Goal: Task Accomplishment & Management: Use online tool/utility

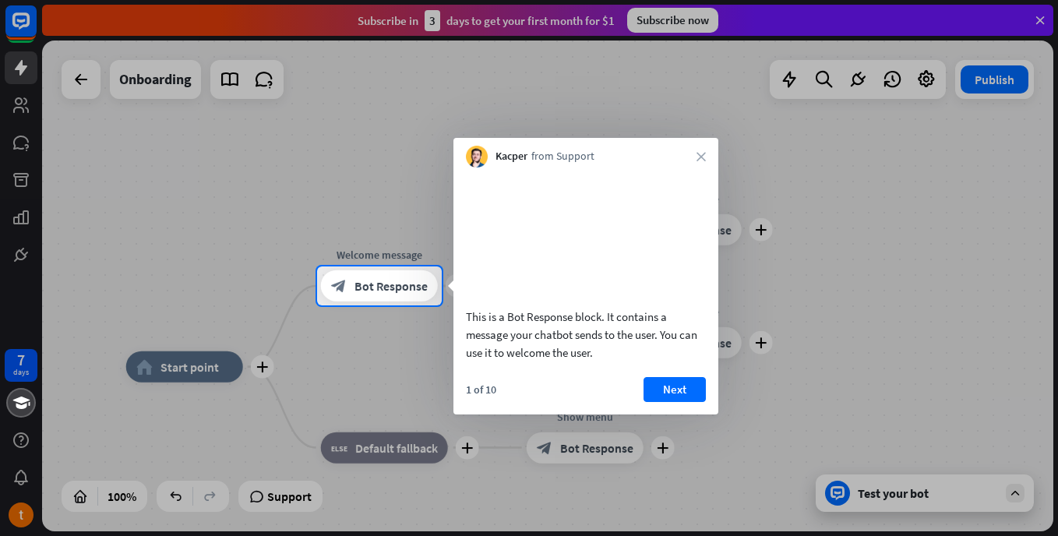
click at [1044, 18] on div at bounding box center [529, 133] width 1058 height 267
click at [1034, 20] on div at bounding box center [529, 133] width 1058 height 267
click at [1010, 495] on div at bounding box center [529, 421] width 1058 height 231
drag, startPoint x: 906, startPoint y: 505, endPoint x: 720, endPoint y: 192, distance: 364.5
click at [720, 192] on div at bounding box center [529, 268] width 1058 height 536
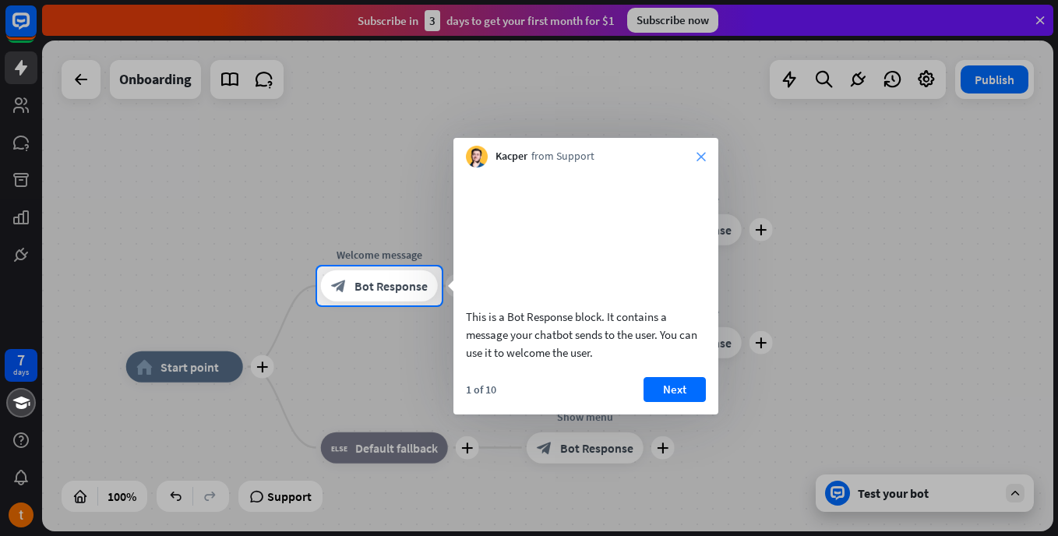
click at [702, 155] on icon "close" at bounding box center [701, 156] width 9 height 9
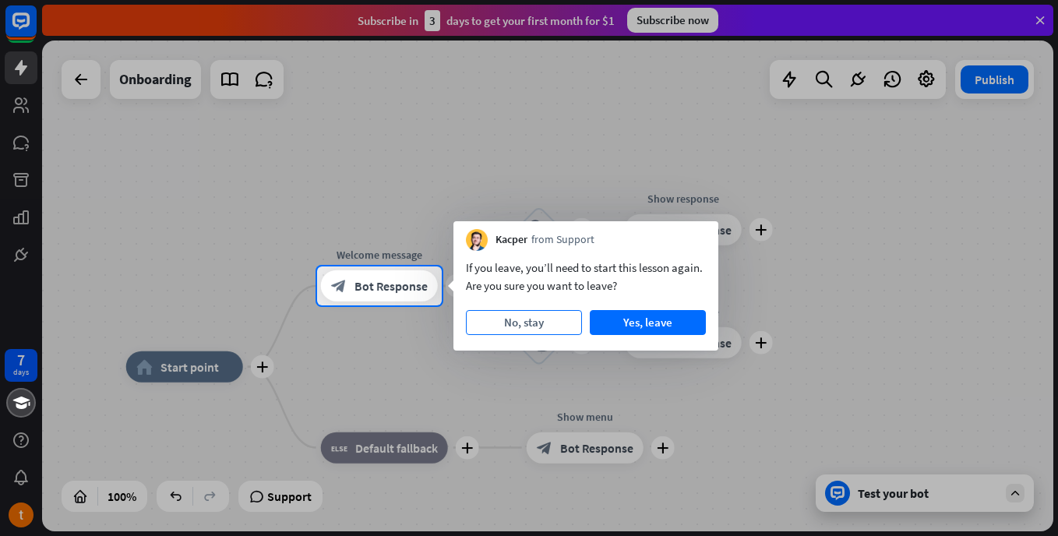
click at [540, 316] on button "No, stay" at bounding box center [524, 322] width 116 height 25
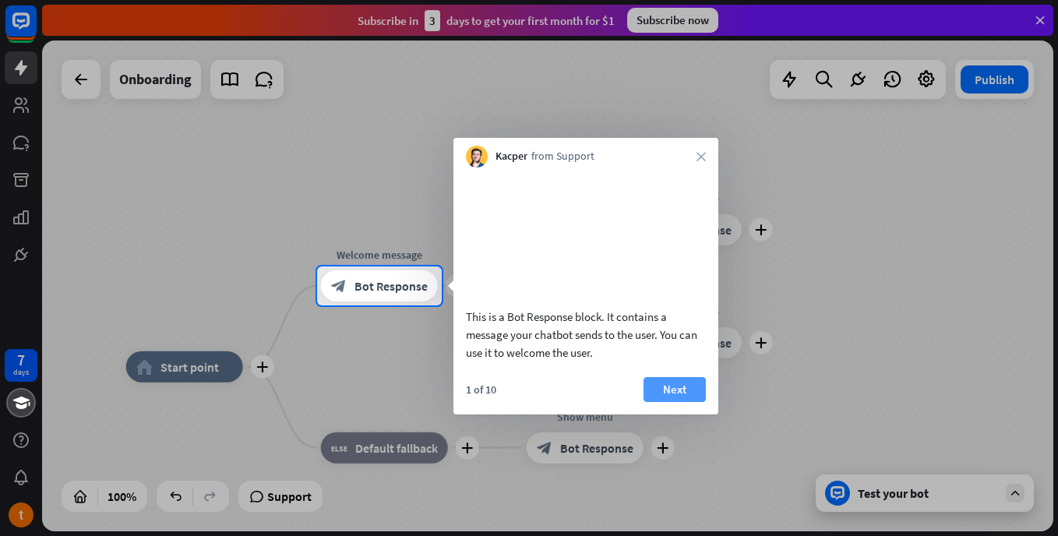
click at [680, 402] on button "Next" at bounding box center [675, 389] width 62 height 25
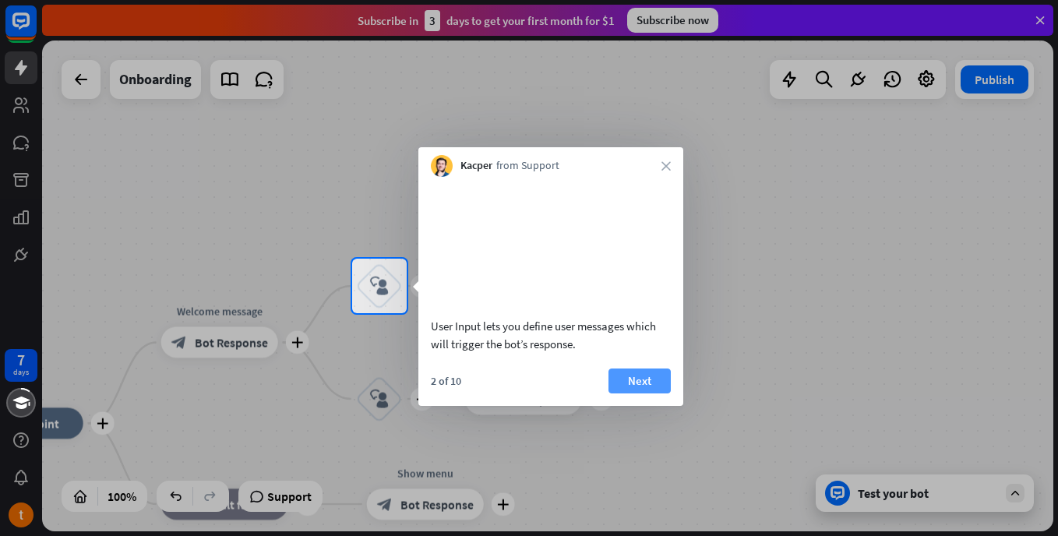
click at [612, 394] on button "Next" at bounding box center [640, 381] width 62 height 25
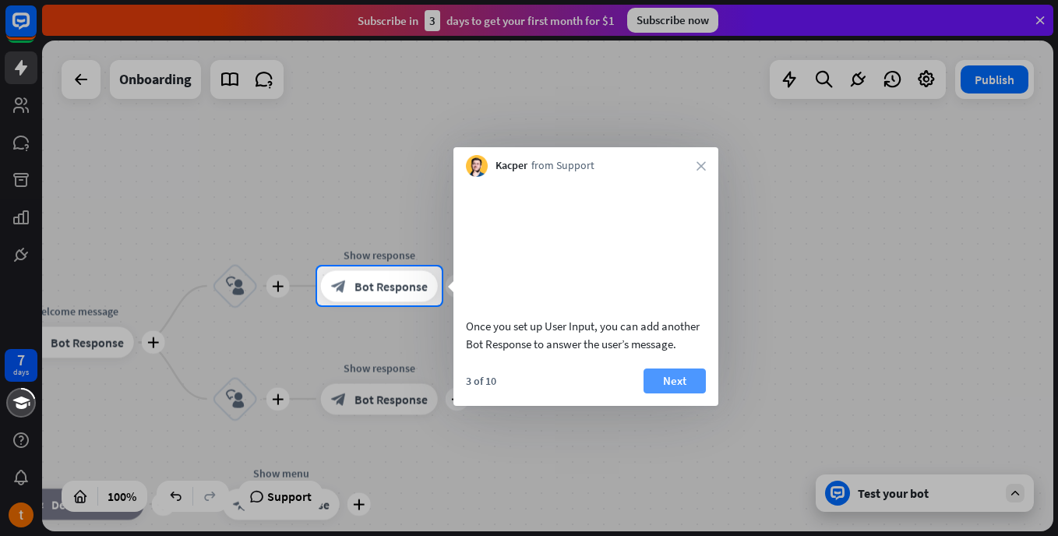
click at [658, 391] on button "Next" at bounding box center [675, 381] width 62 height 25
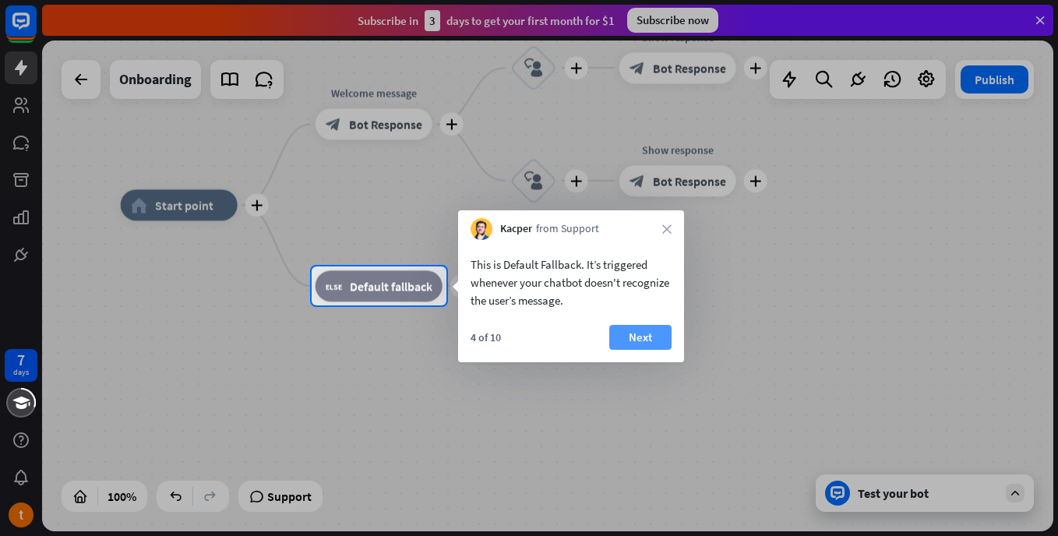
click at [644, 327] on button "Next" at bounding box center [640, 337] width 62 height 25
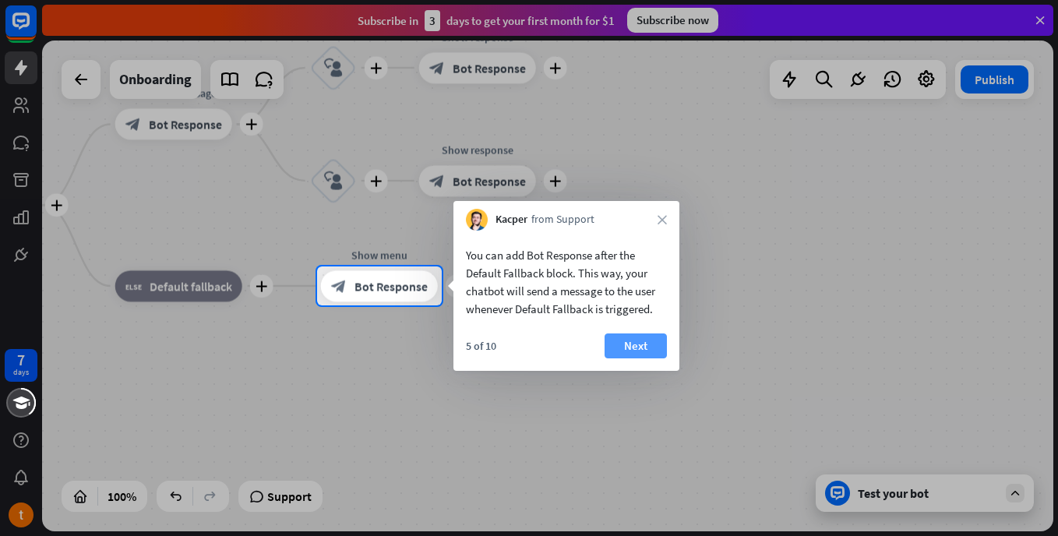
click at [656, 337] on button "Next" at bounding box center [636, 346] width 62 height 25
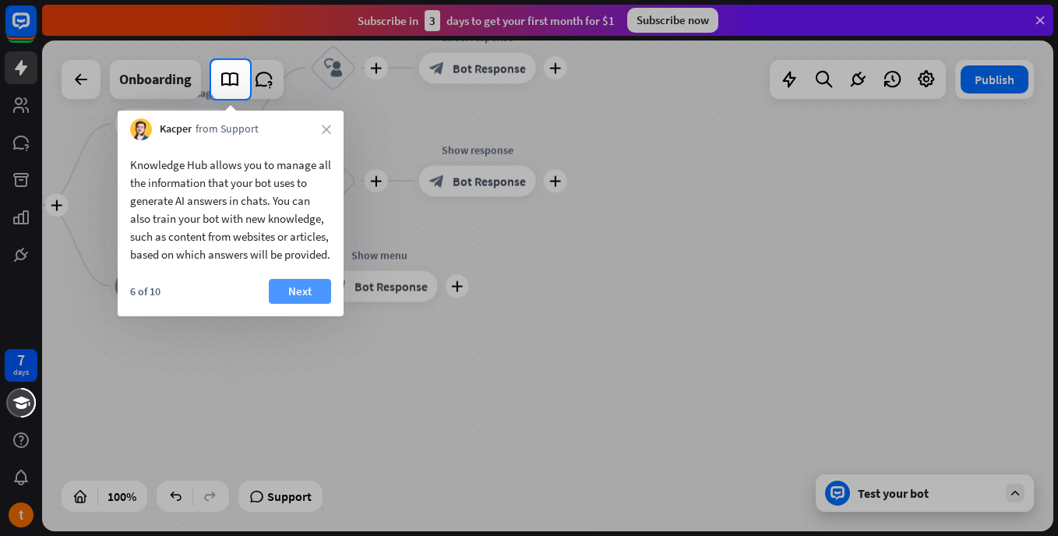
click at [322, 304] on button "Next" at bounding box center [300, 291] width 62 height 25
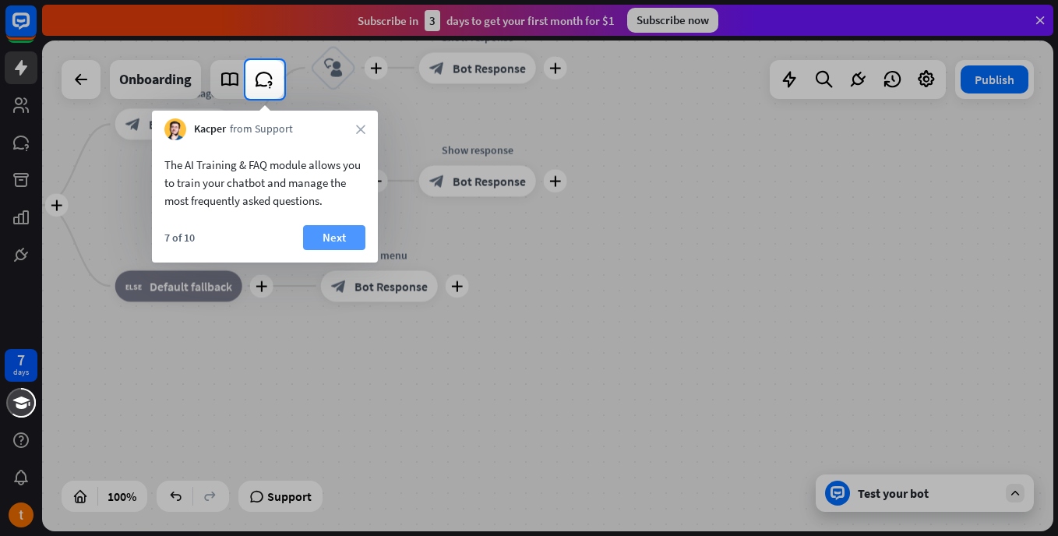
click at [333, 242] on button "Next" at bounding box center [334, 237] width 62 height 25
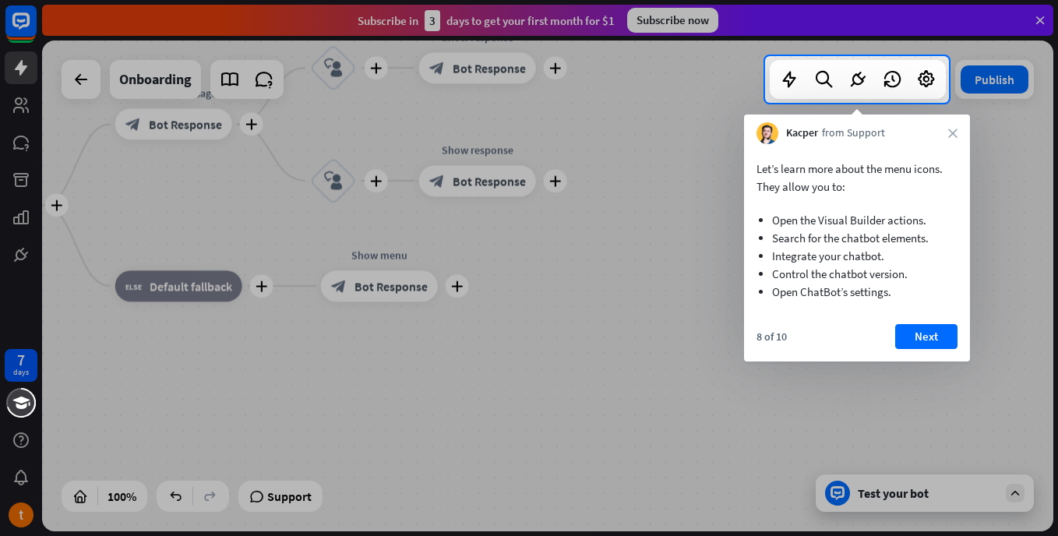
click at [945, 127] on div "Kacper from Support close" at bounding box center [857, 130] width 226 height 30
click at [938, 329] on button "Next" at bounding box center [927, 336] width 62 height 25
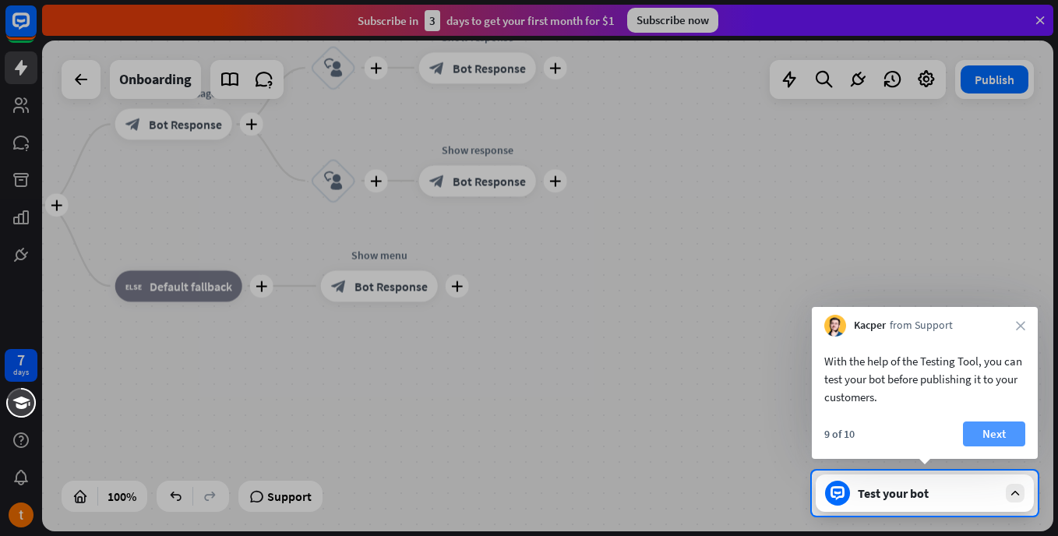
click at [979, 425] on button "Next" at bounding box center [994, 434] width 62 height 25
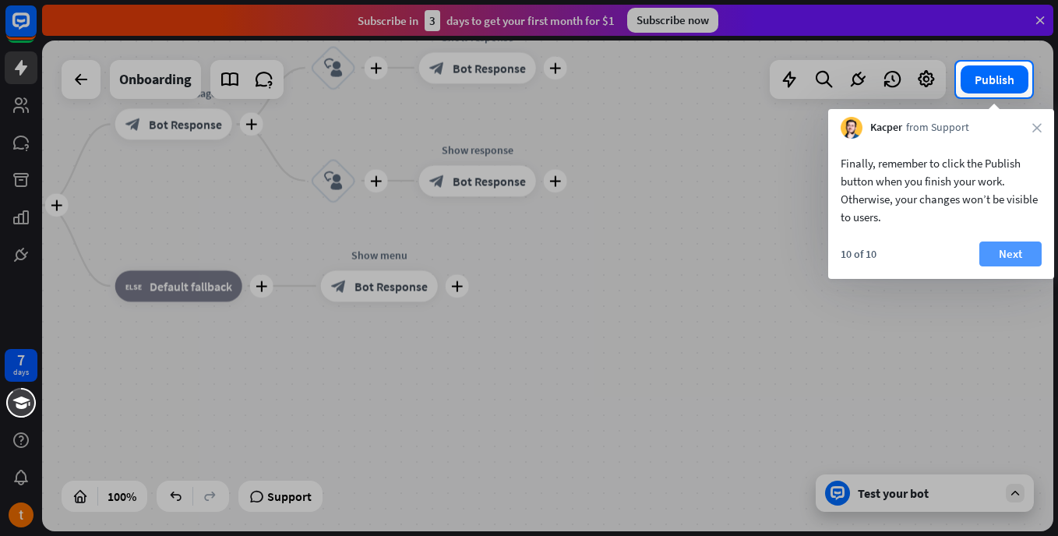
click at [1004, 256] on button "Next" at bounding box center [1011, 254] width 62 height 25
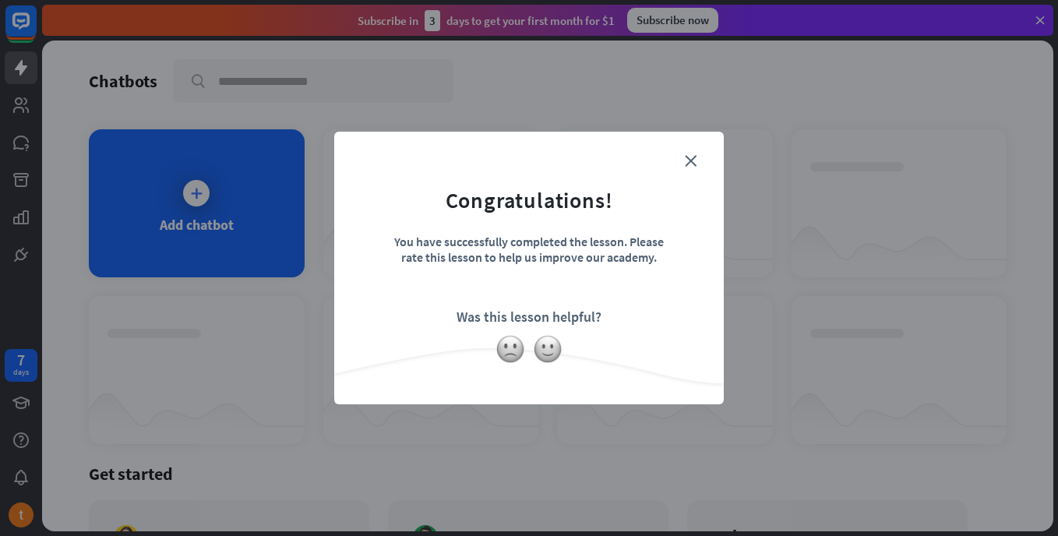
click at [548, 260] on div "You have successfully completed the lesson. Please rate this lesson to help us …" at bounding box center [529, 261] width 273 height 55
click at [690, 161] on icon "close" at bounding box center [691, 161] width 12 height 12
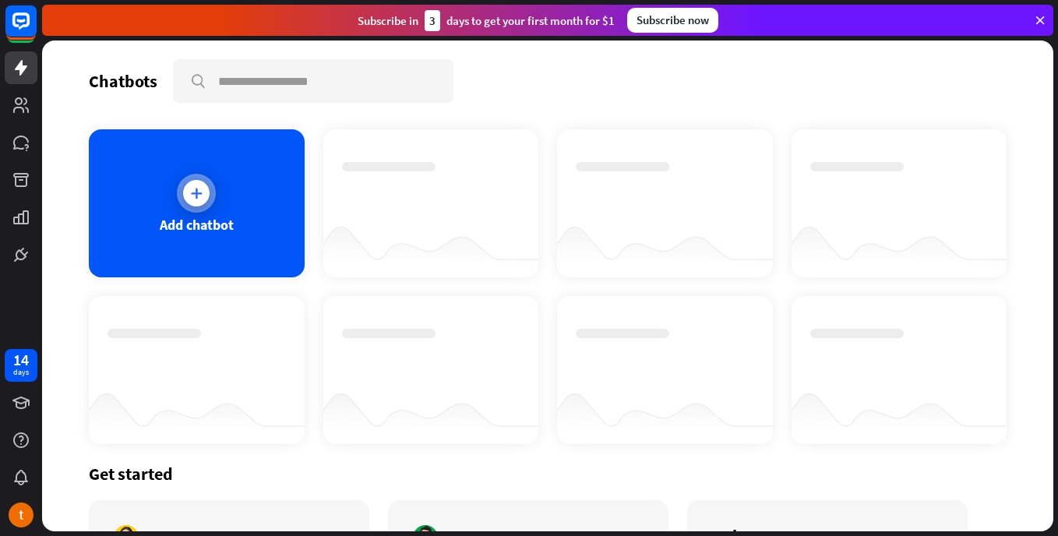
click at [231, 203] on div "Add chatbot" at bounding box center [197, 203] width 216 height 148
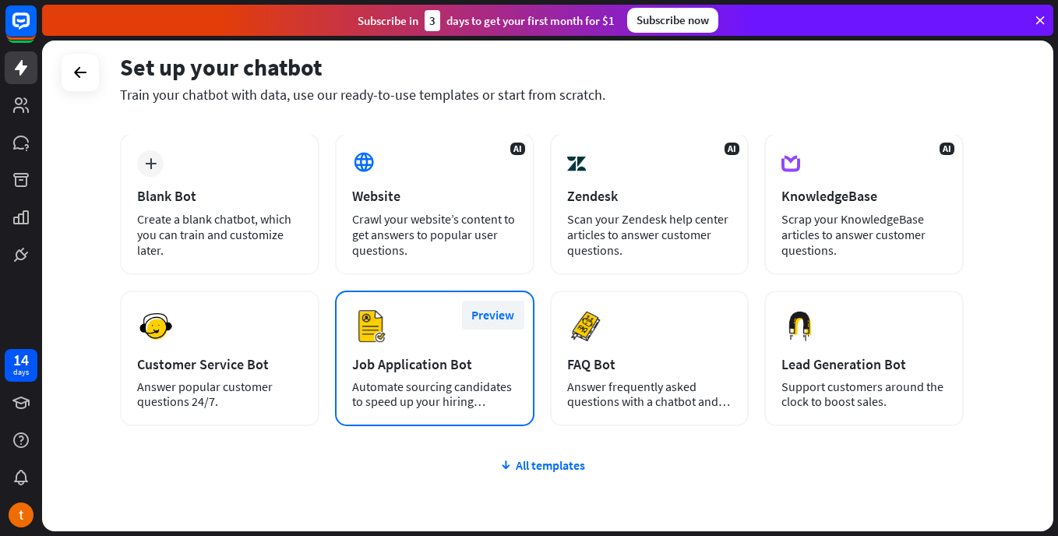
scroll to position [72, 0]
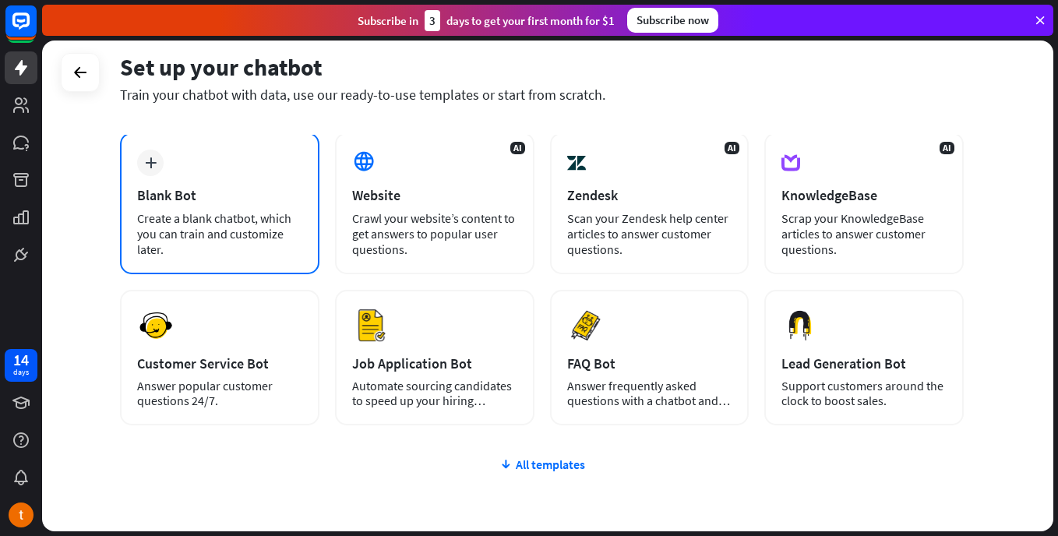
click at [250, 240] on div "Create a blank chatbot, which you can train and customize later." at bounding box center [219, 233] width 165 height 47
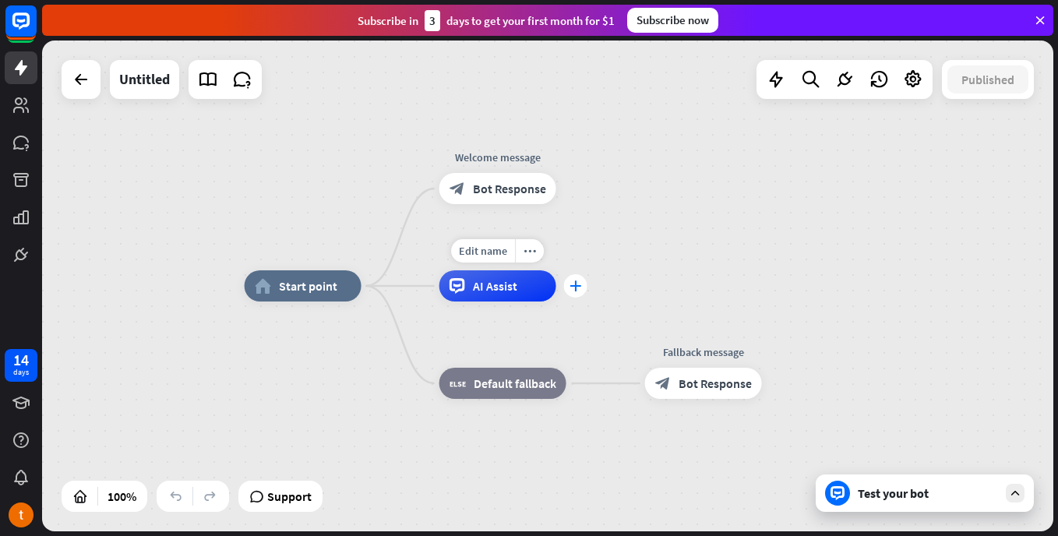
click at [574, 297] on div "plus" at bounding box center [575, 285] width 23 height 23
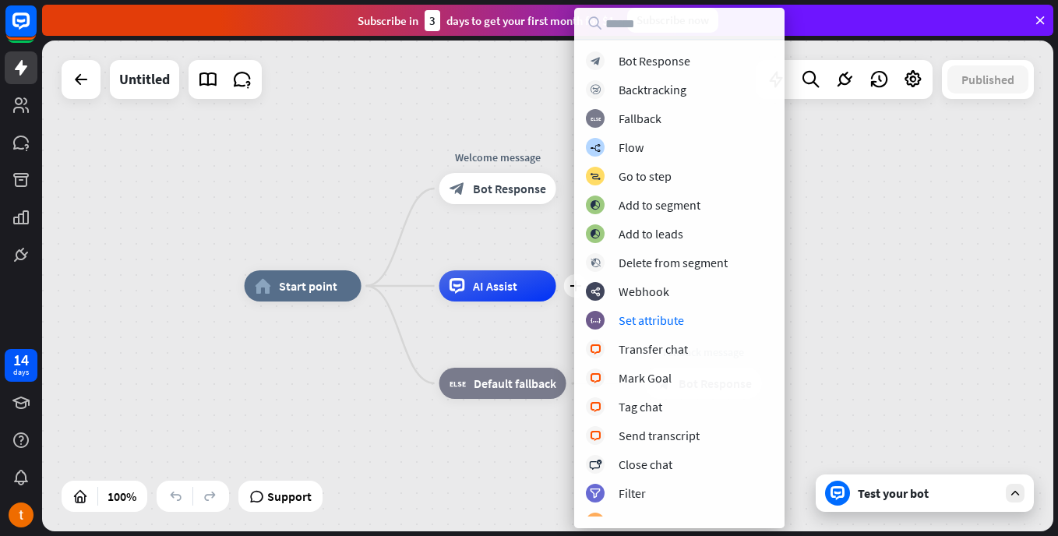
click at [916, 268] on div "home_2 Start point Welcome message block_bot_response Bot Response plus AI Assi…" at bounding box center [548, 286] width 1012 height 491
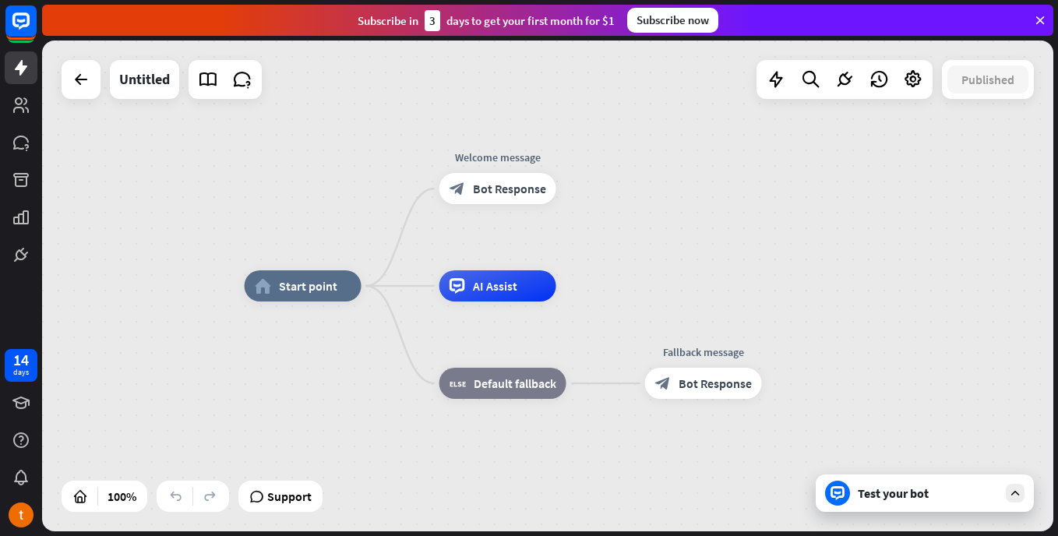
click at [1019, 489] on icon at bounding box center [1016, 493] width 14 height 14
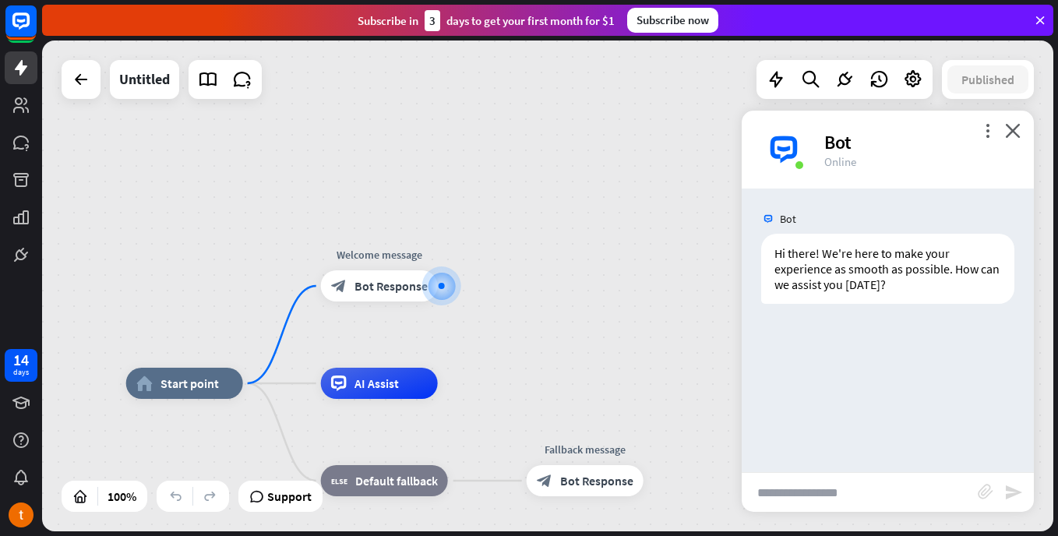
click at [812, 495] on input "text" at bounding box center [860, 492] width 236 height 39
type input "**"
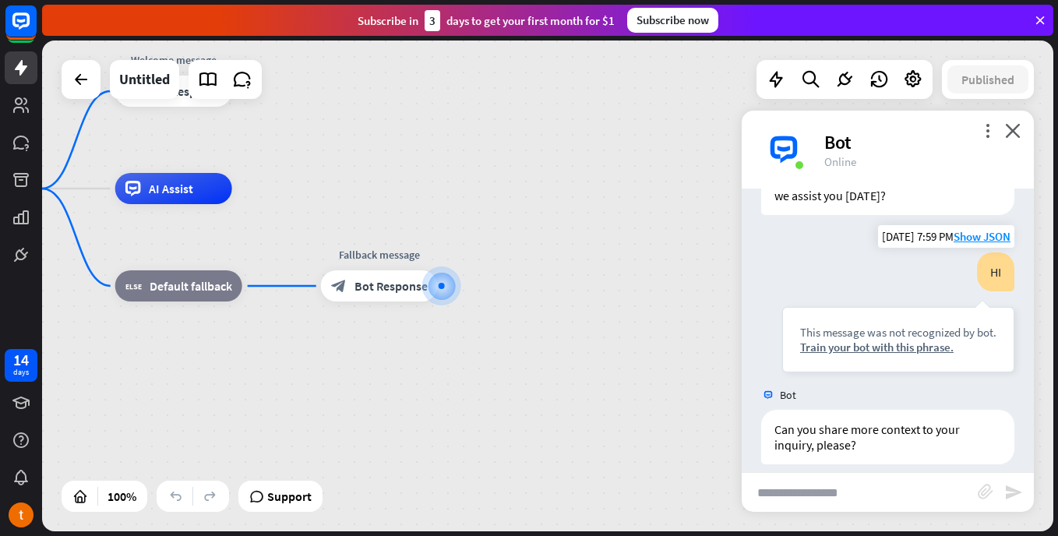
scroll to position [104, 0]
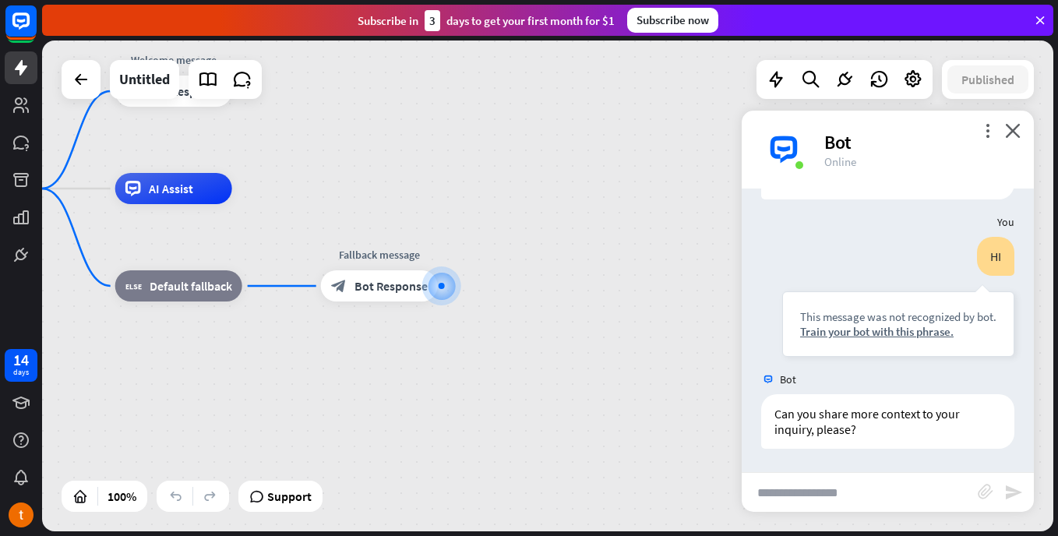
click at [642, 330] on div "home_2 Start point Welcome message block_bot_response Bot Response AI Assist bl…" at bounding box center [427, 434] width 1012 height 491
click at [25, 104] on icon at bounding box center [21, 105] width 16 height 16
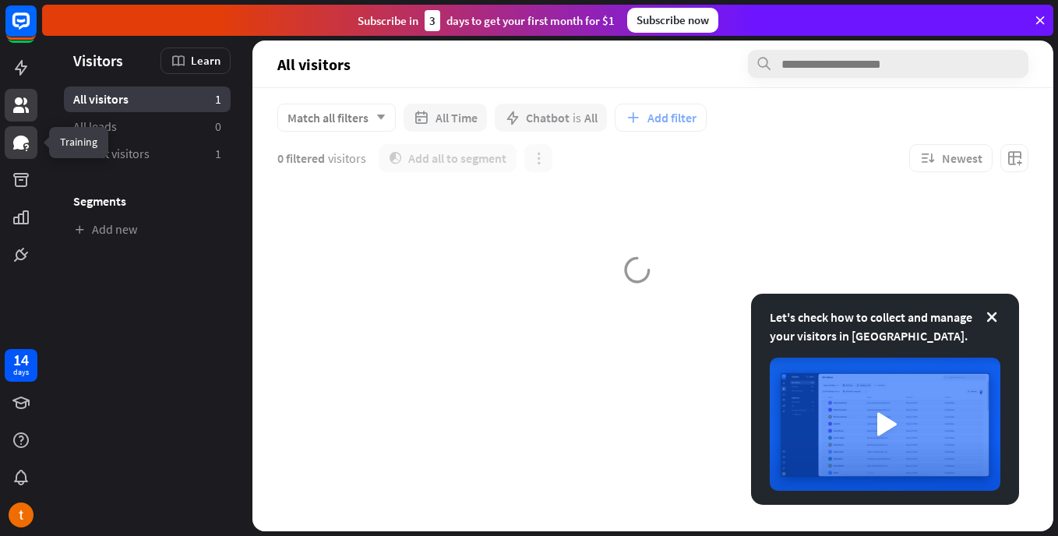
click at [23, 145] on icon at bounding box center [21, 142] width 19 height 19
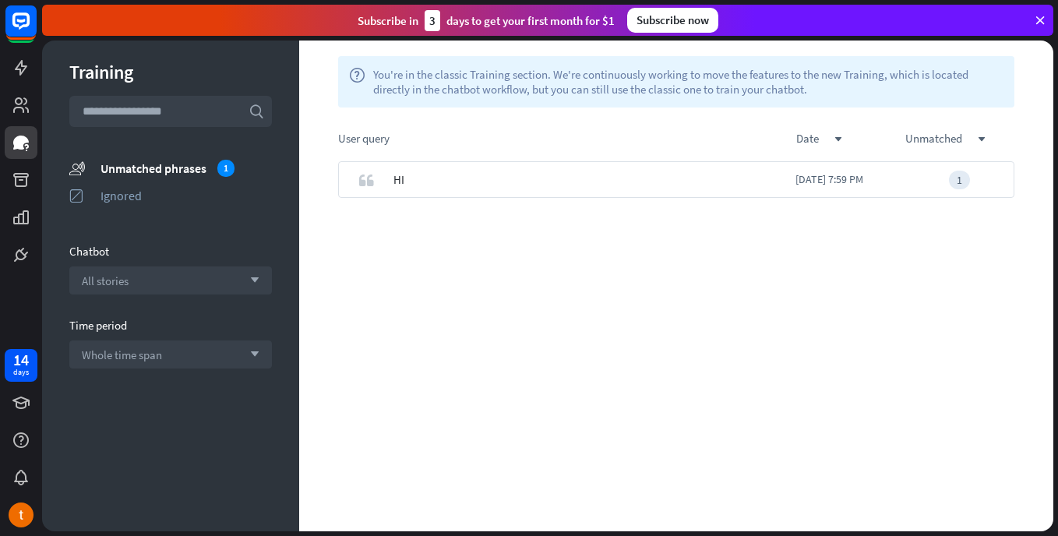
click at [626, 158] on div "User query date down unmatched down" at bounding box center [676, 135] width 754 height 54
